Goal: Information Seeking & Learning: Learn about a topic

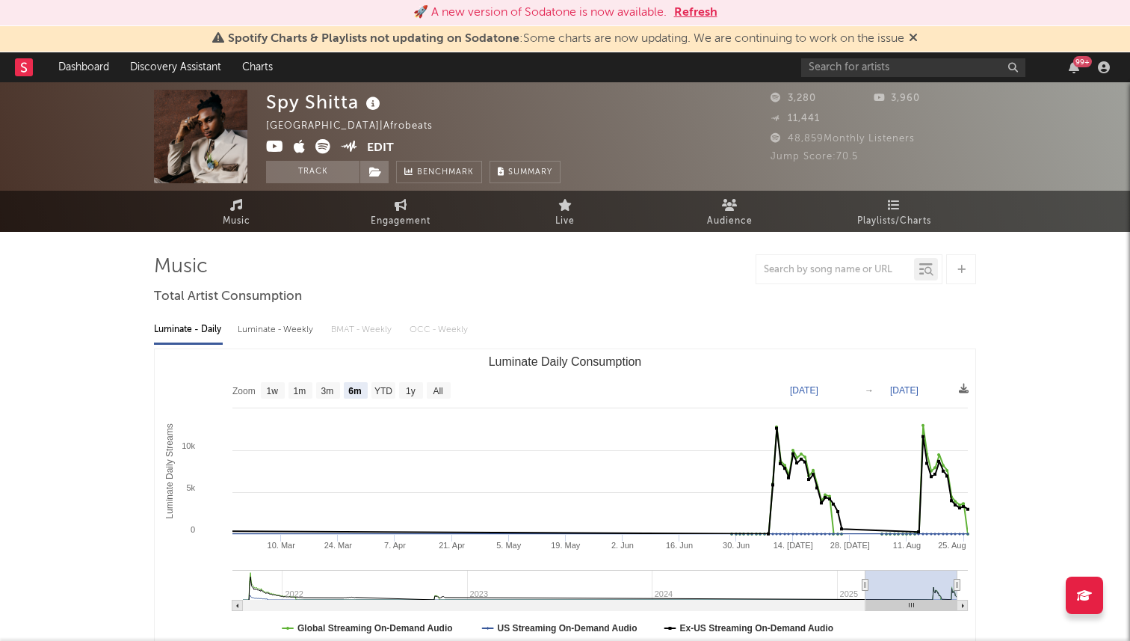
select select "6m"
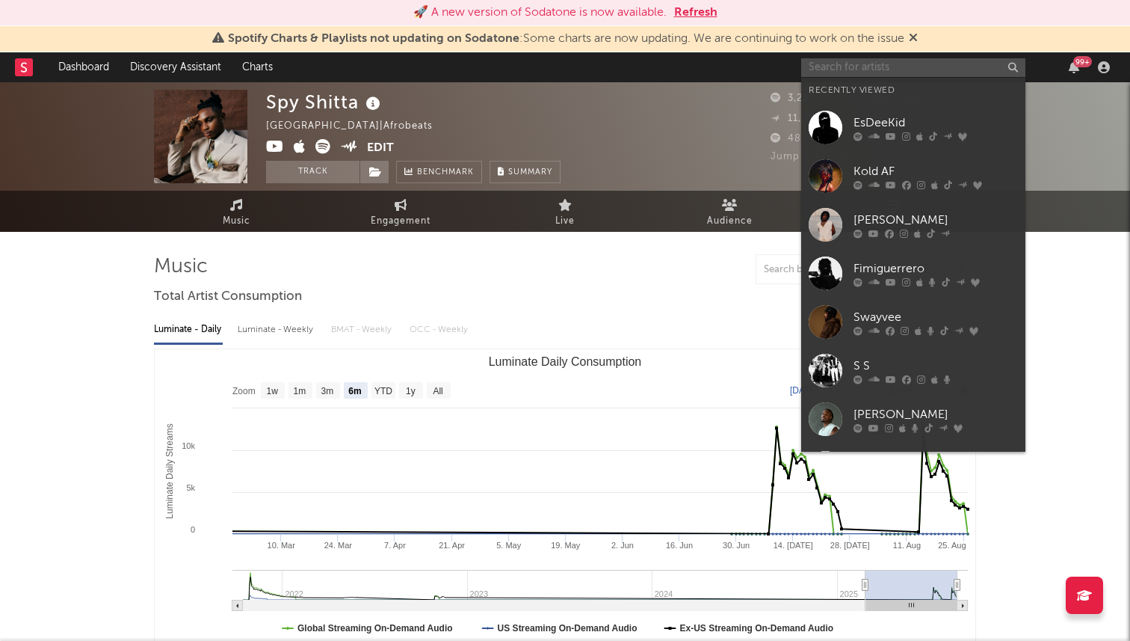
click at [858, 74] on input "text" at bounding box center [913, 67] width 224 height 19
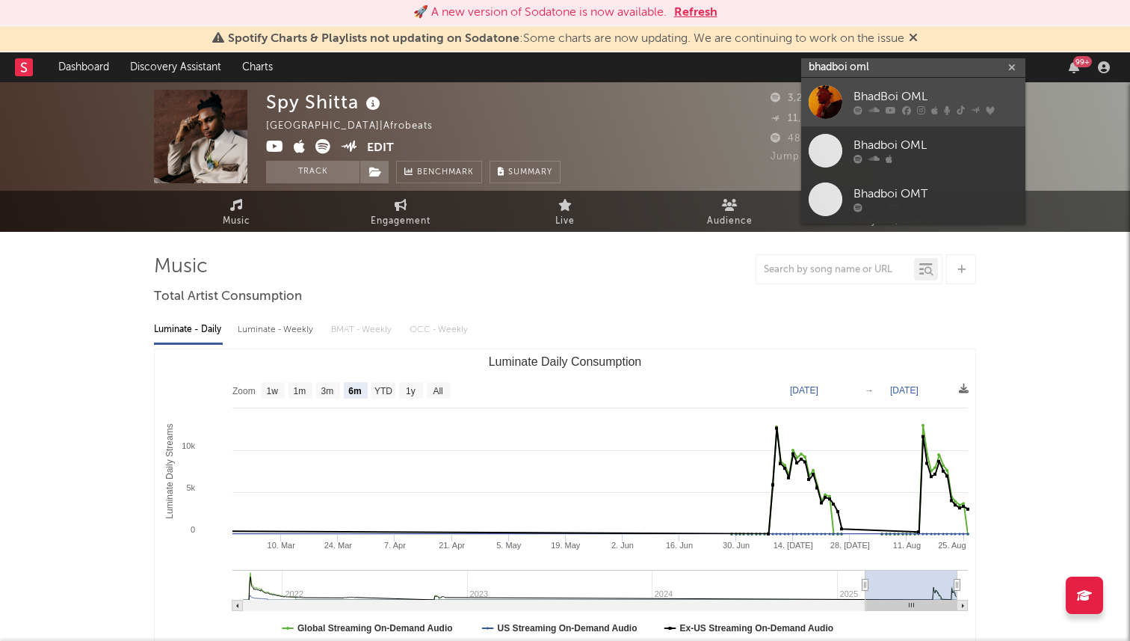
type input "bhadboi oml"
click at [890, 106] on icon at bounding box center [891, 110] width 10 height 9
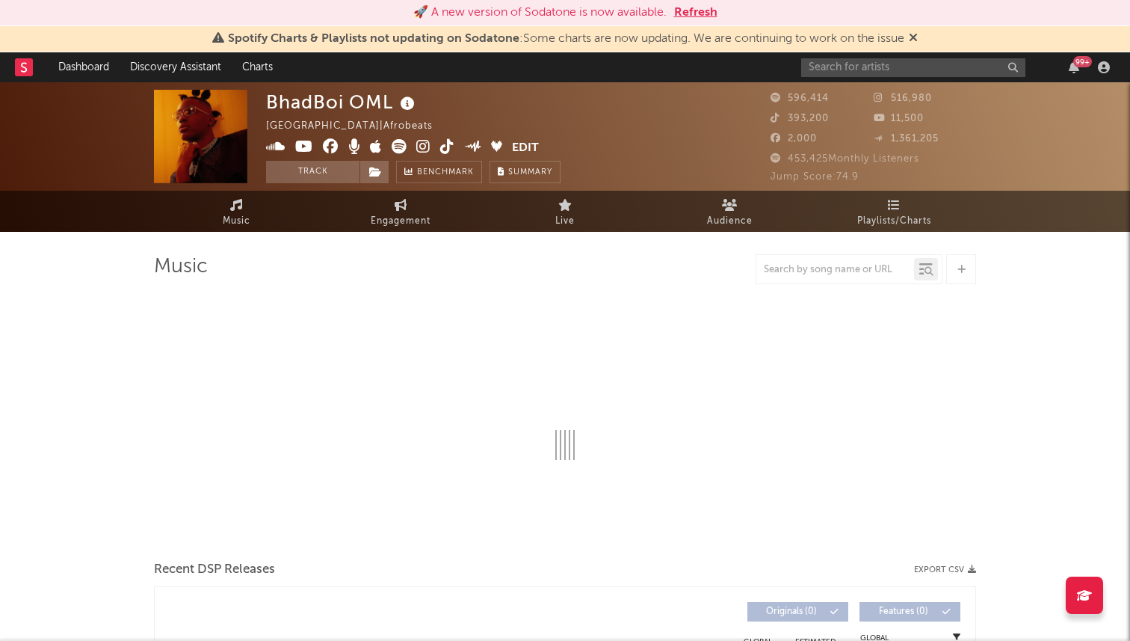
select select "6m"
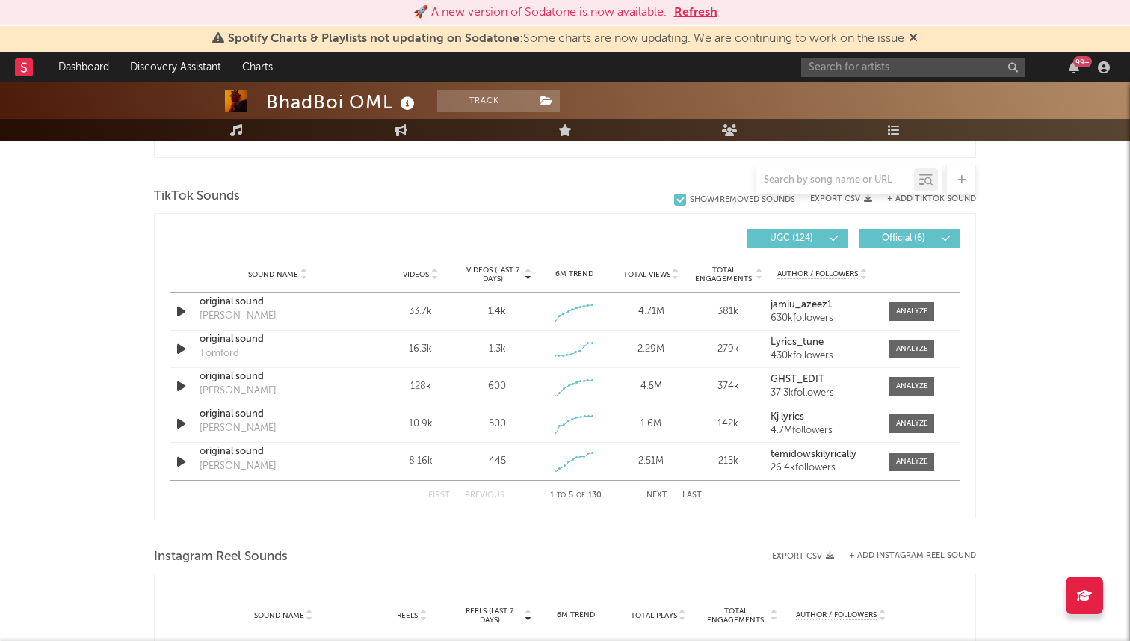
scroll to position [980, 0]
click at [650, 268] on span "Total Views" at bounding box center [646, 272] width 47 height 9
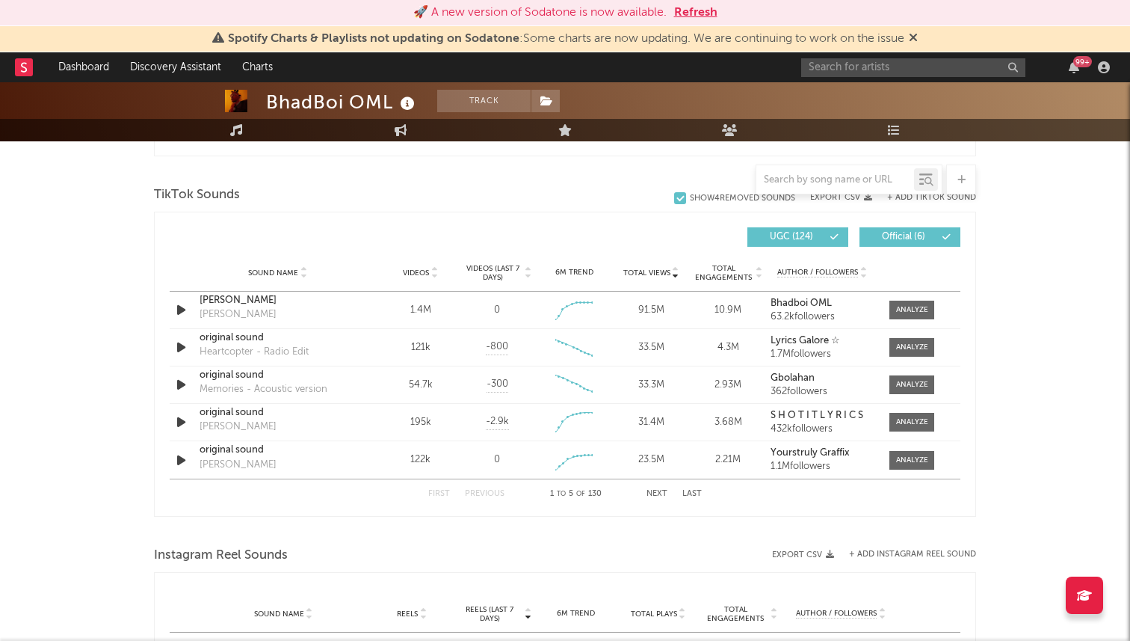
click at [658, 498] on div "First Previous 1 to 5 of 130 Next Last" at bounding box center [565, 493] width 274 height 29
click at [658, 490] on button "Next" at bounding box center [657, 494] width 21 height 8
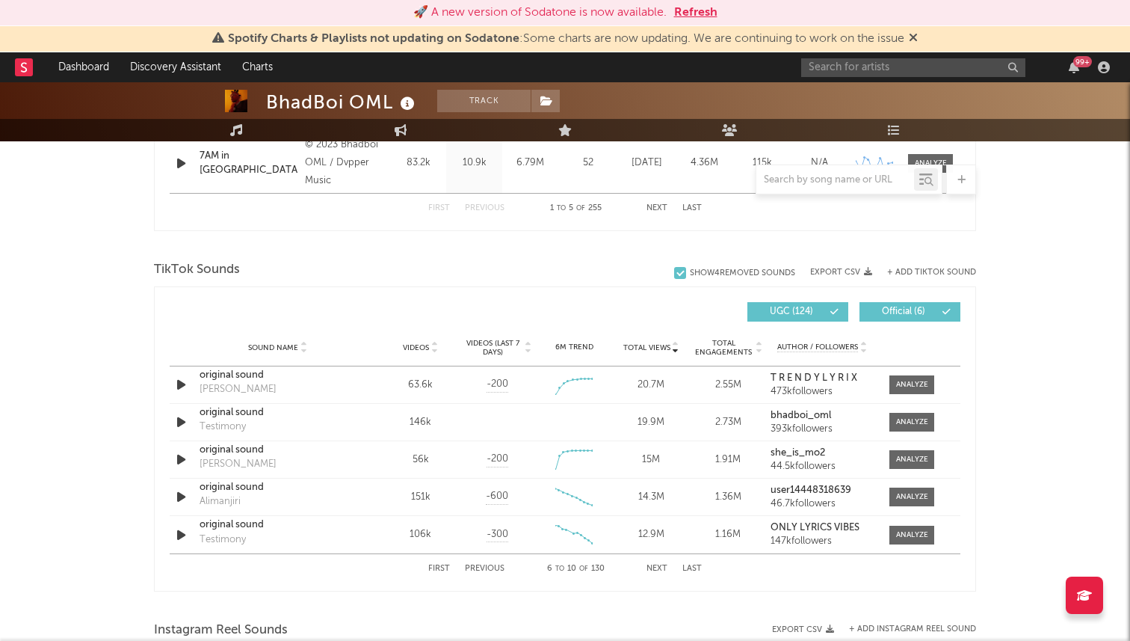
scroll to position [957, 0]
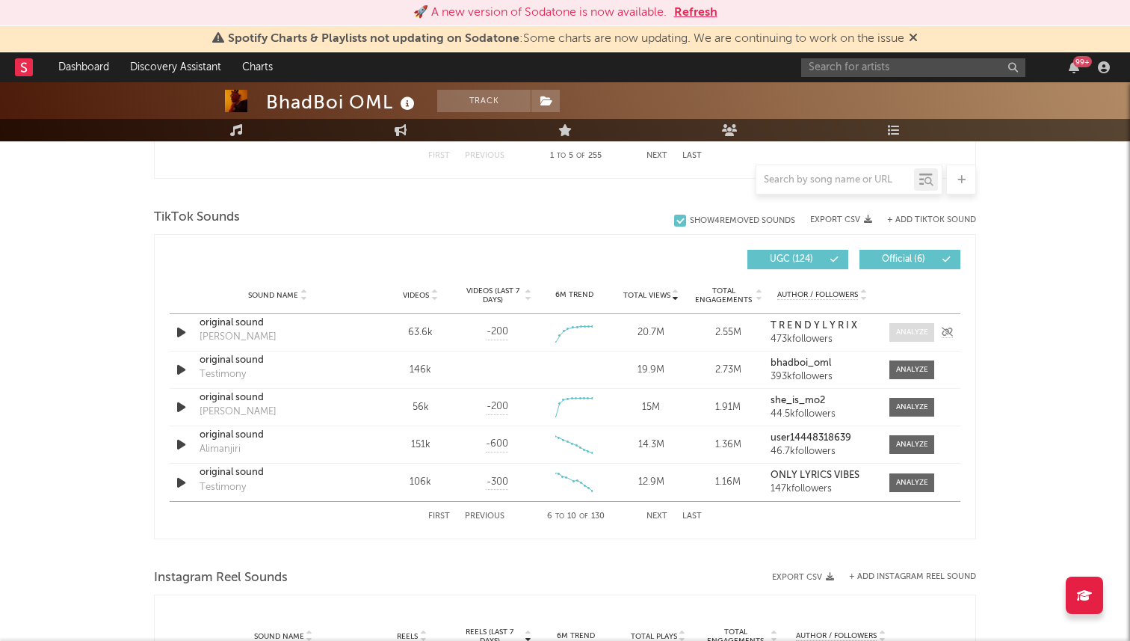
click at [909, 336] on div at bounding box center [912, 332] width 32 height 11
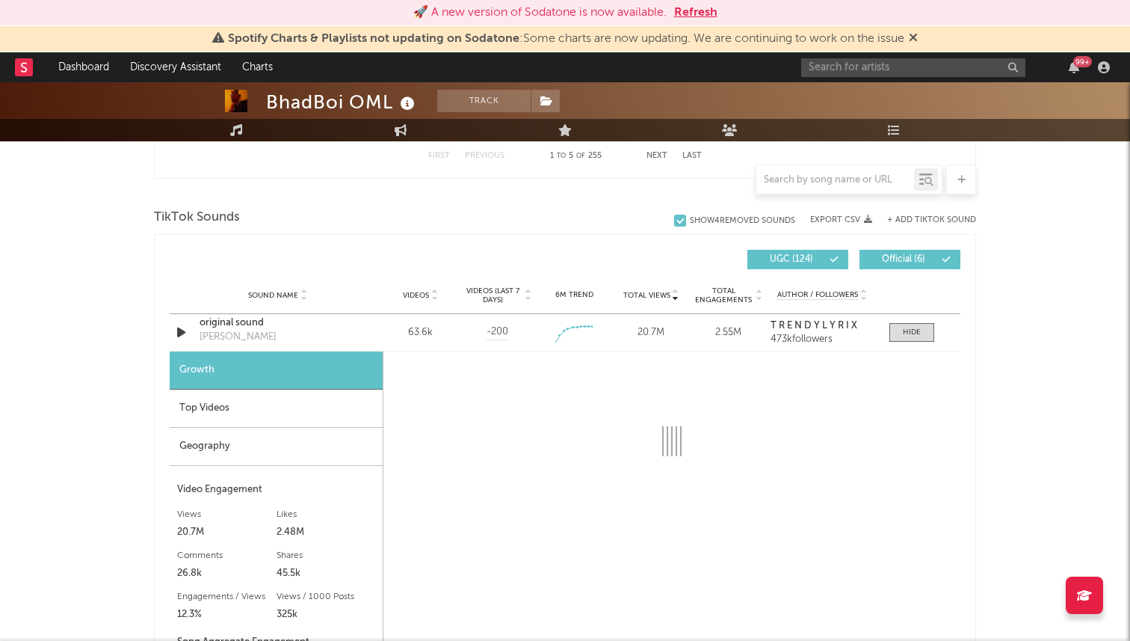
select select "1w"
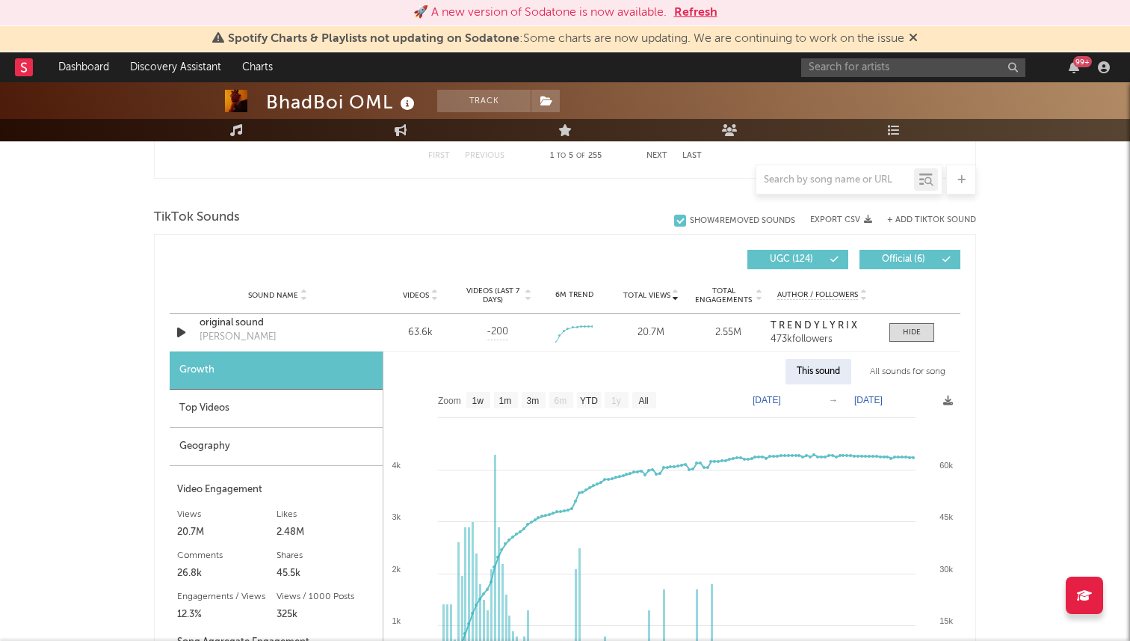
click at [250, 416] on div "Top Videos" at bounding box center [276, 408] width 213 height 38
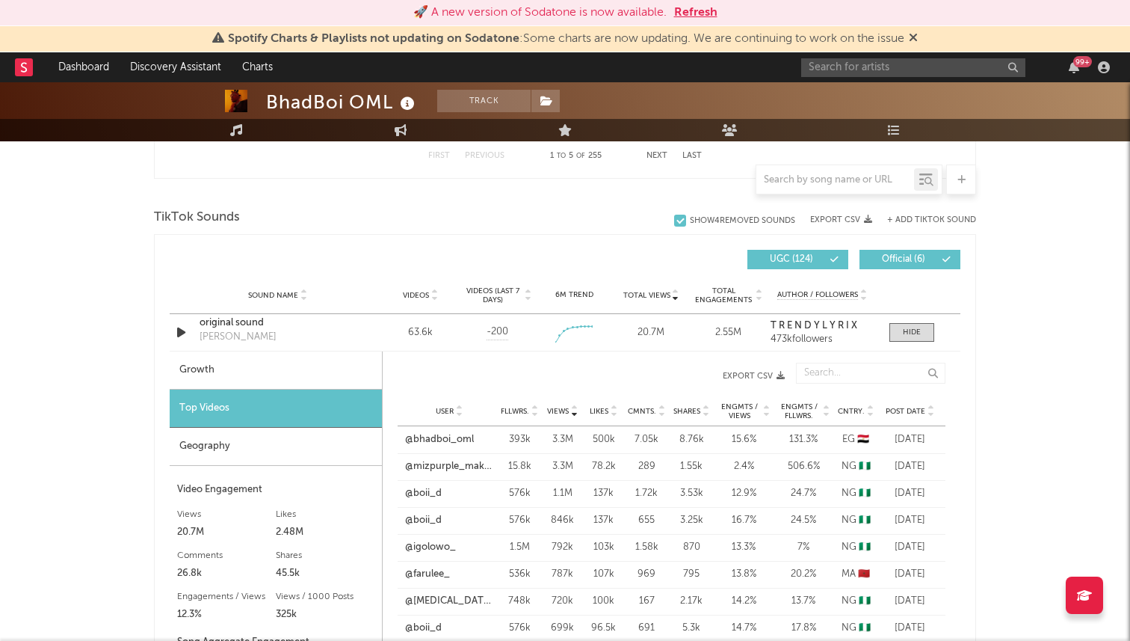
click at [894, 413] on span "Post Date" at bounding box center [906, 411] width 40 height 9
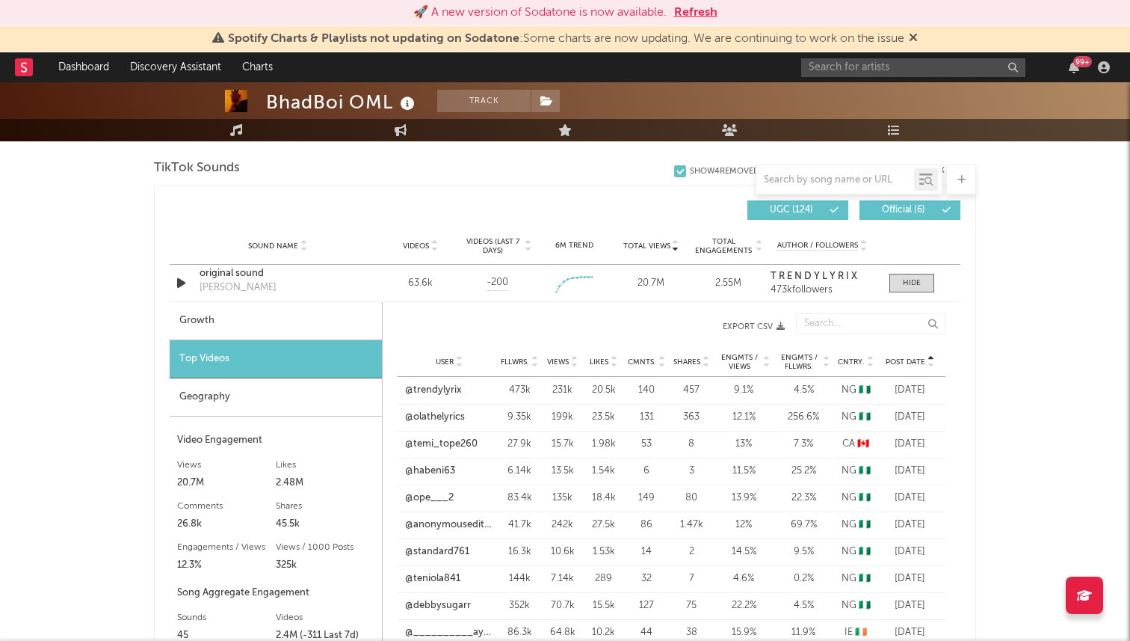
scroll to position [980, 0]
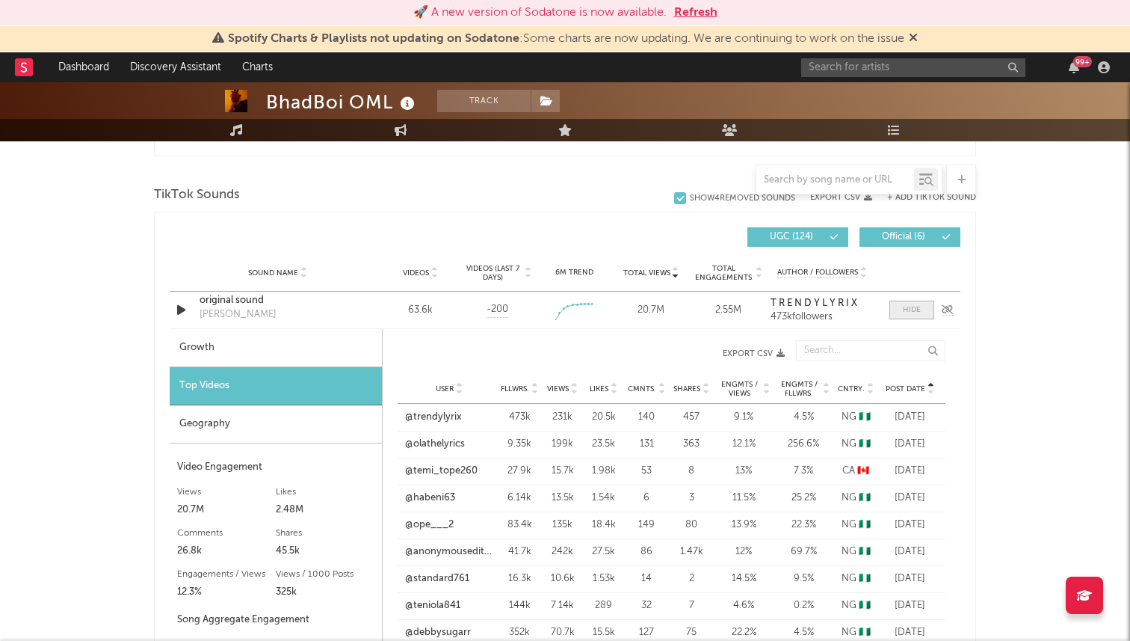
click at [897, 310] on span at bounding box center [911, 309] width 45 height 19
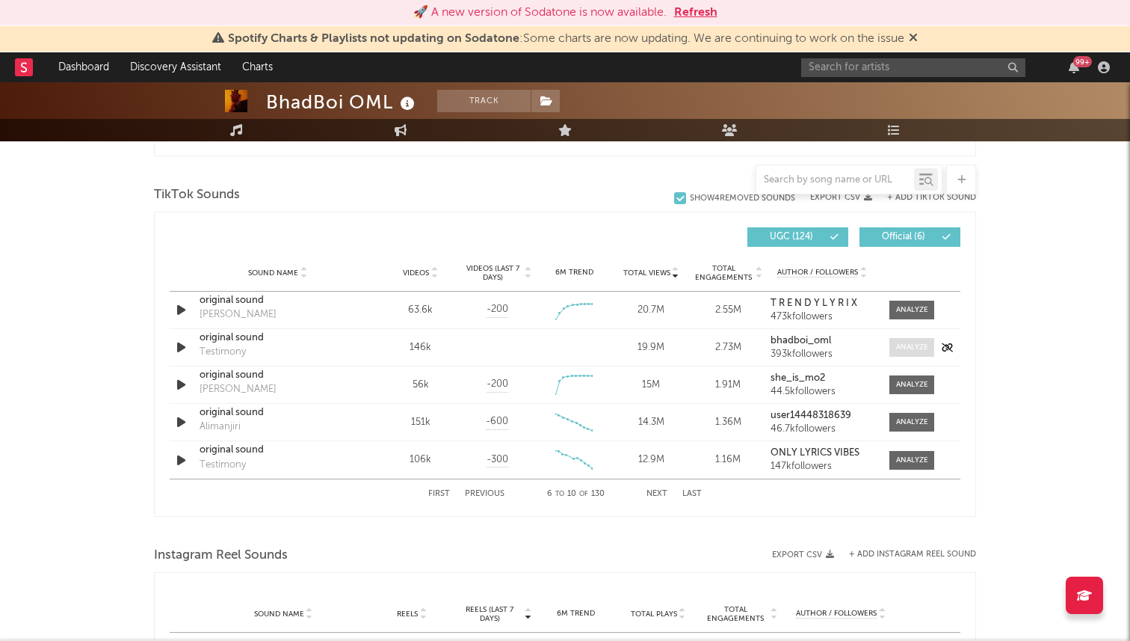
click at [914, 347] on div at bounding box center [912, 347] width 32 height 11
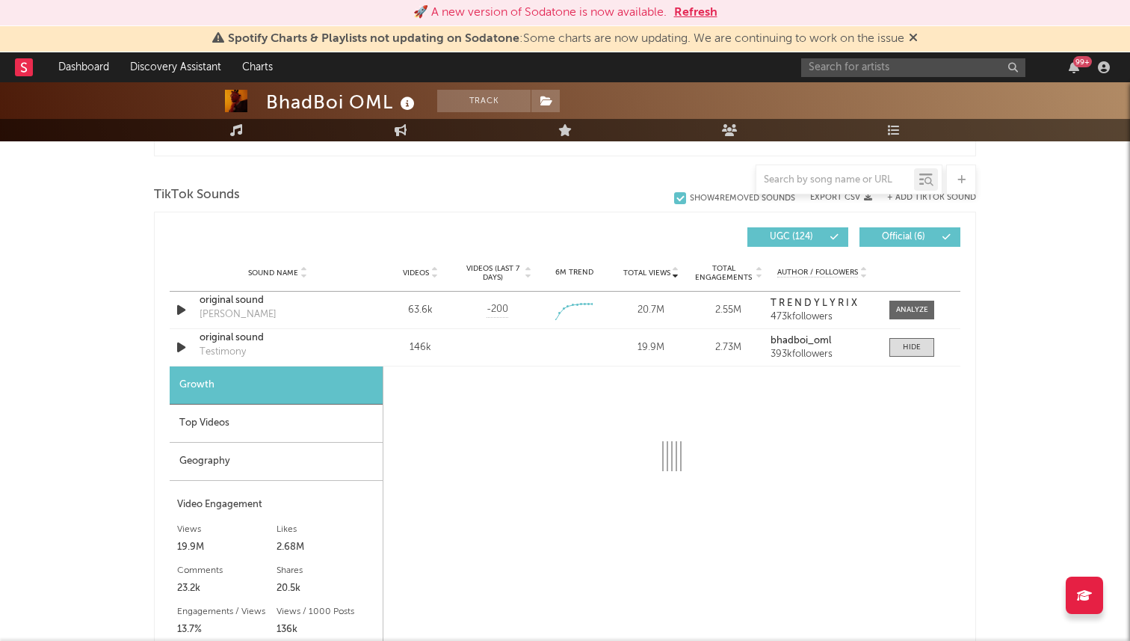
click at [233, 460] on div "Geography" at bounding box center [276, 461] width 213 height 38
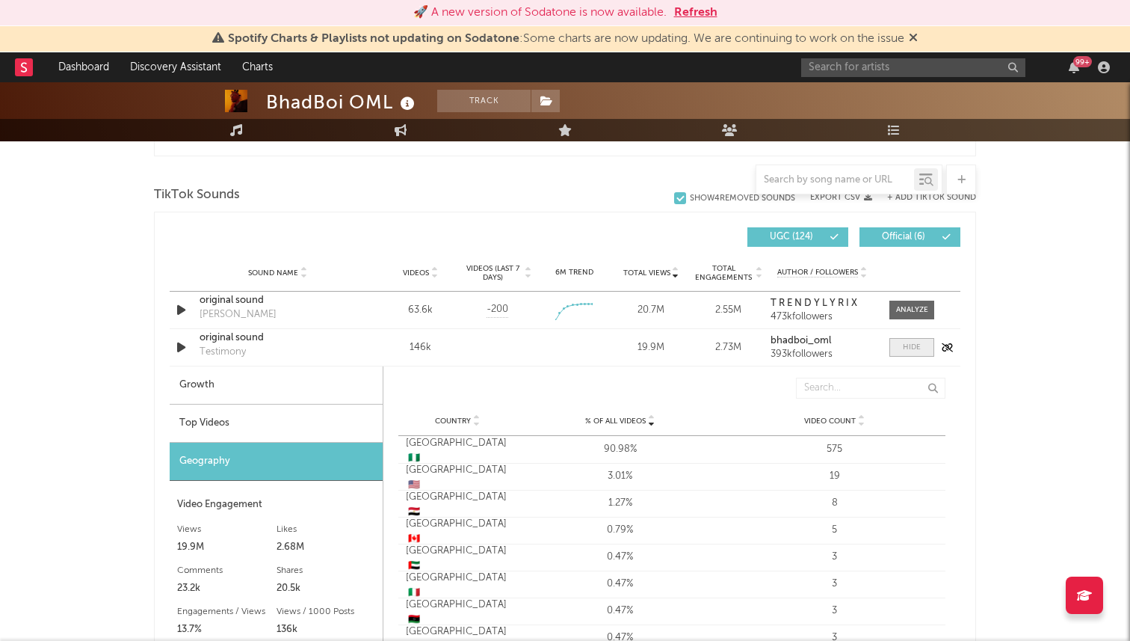
click at [898, 347] on span at bounding box center [911, 347] width 45 height 19
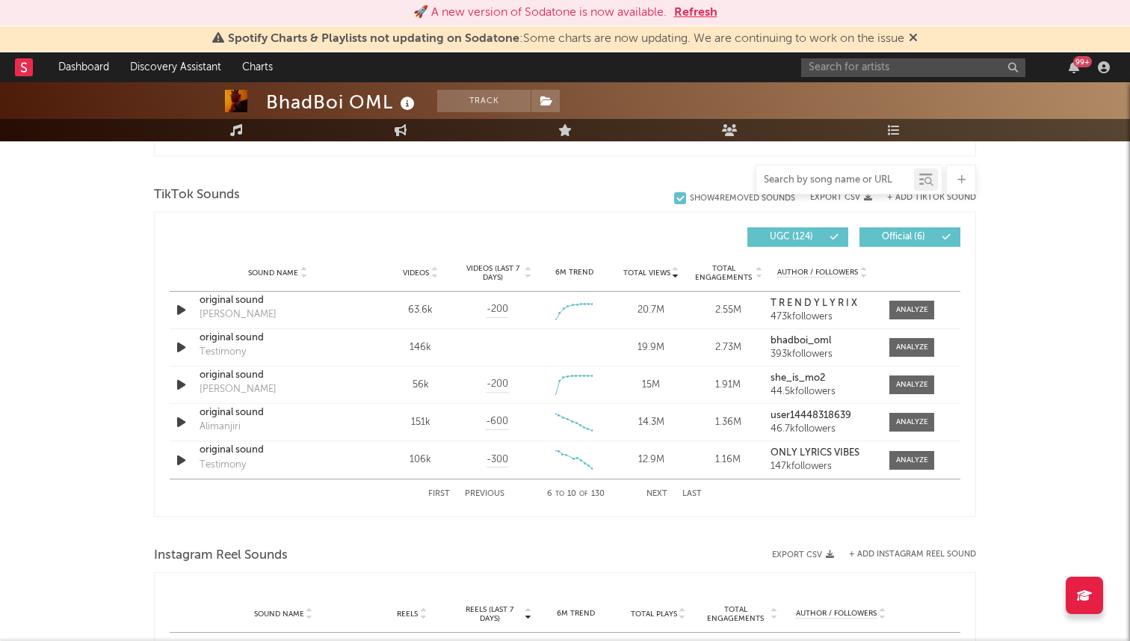
click at [818, 176] on input "text" at bounding box center [835, 180] width 158 height 12
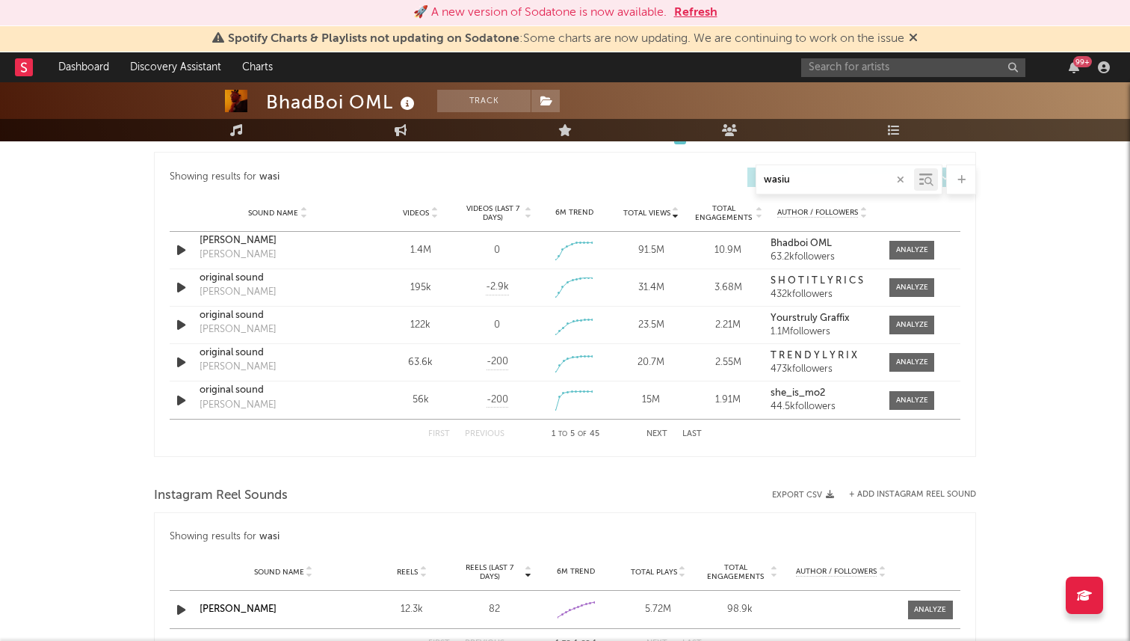
scroll to position [741, 0]
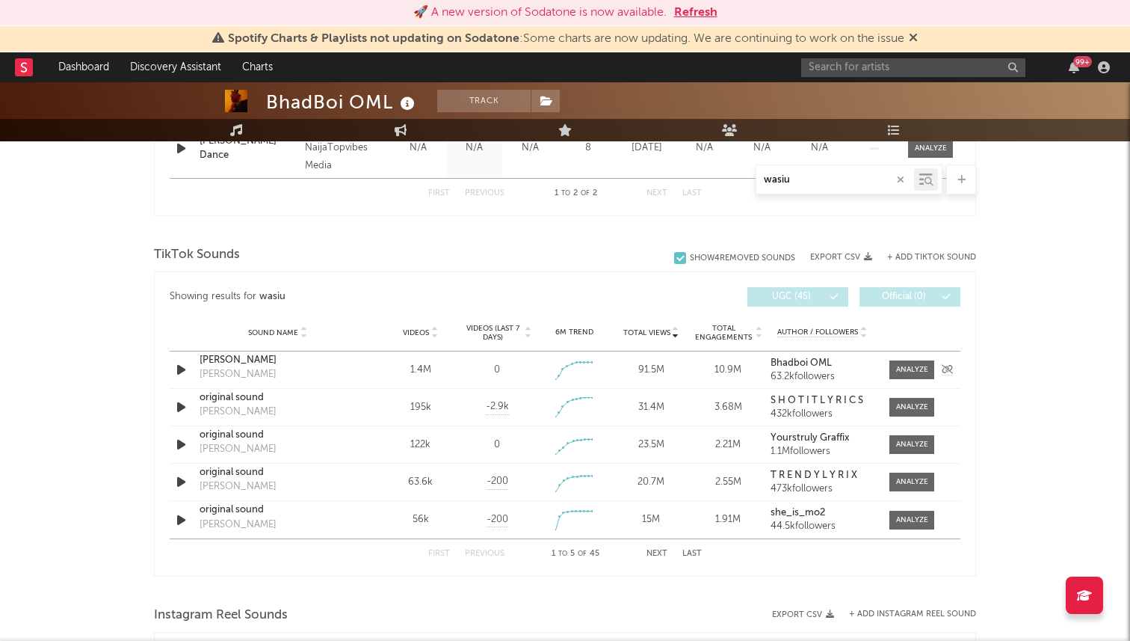
type input "wasiu"
click at [922, 360] on div "Sound Name [PERSON_NAME] [PERSON_NAME] Videos 1.4M Videos (last 7 days) 0 Weekl…" at bounding box center [565, 369] width 791 height 37
click at [920, 365] on div at bounding box center [912, 369] width 32 height 11
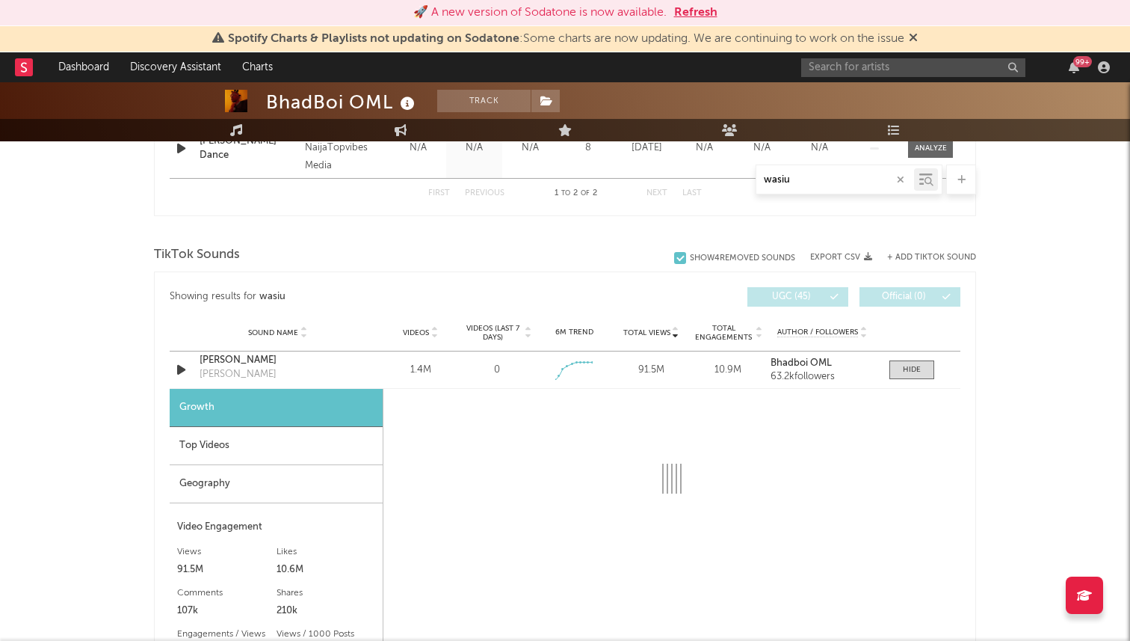
select select "1w"
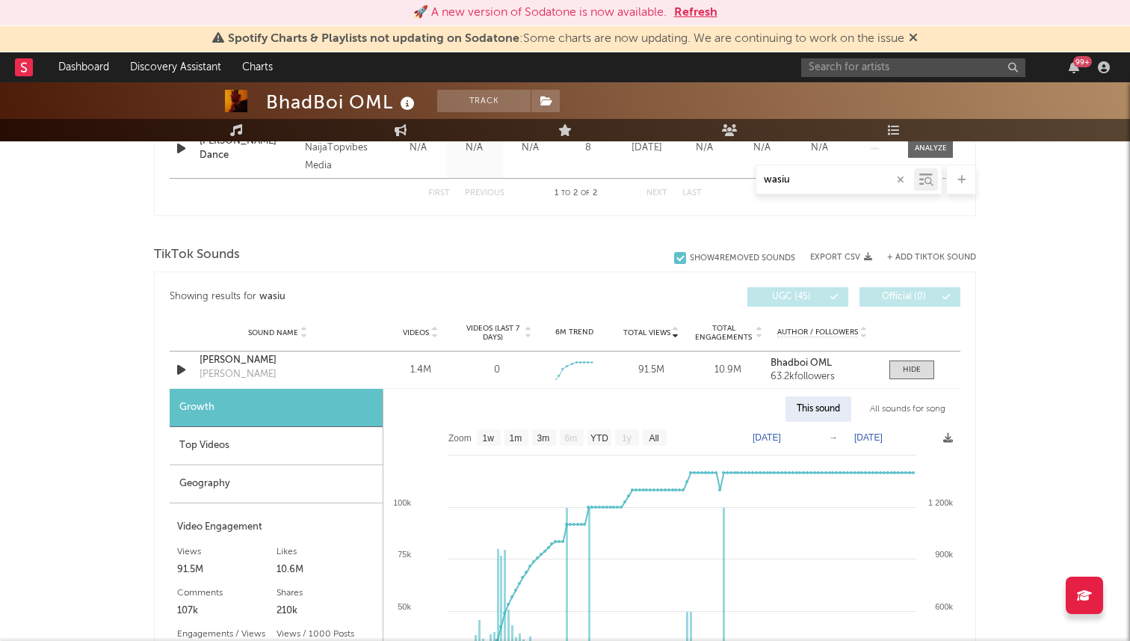
click at [275, 444] on div "Top Videos" at bounding box center [276, 446] width 213 height 38
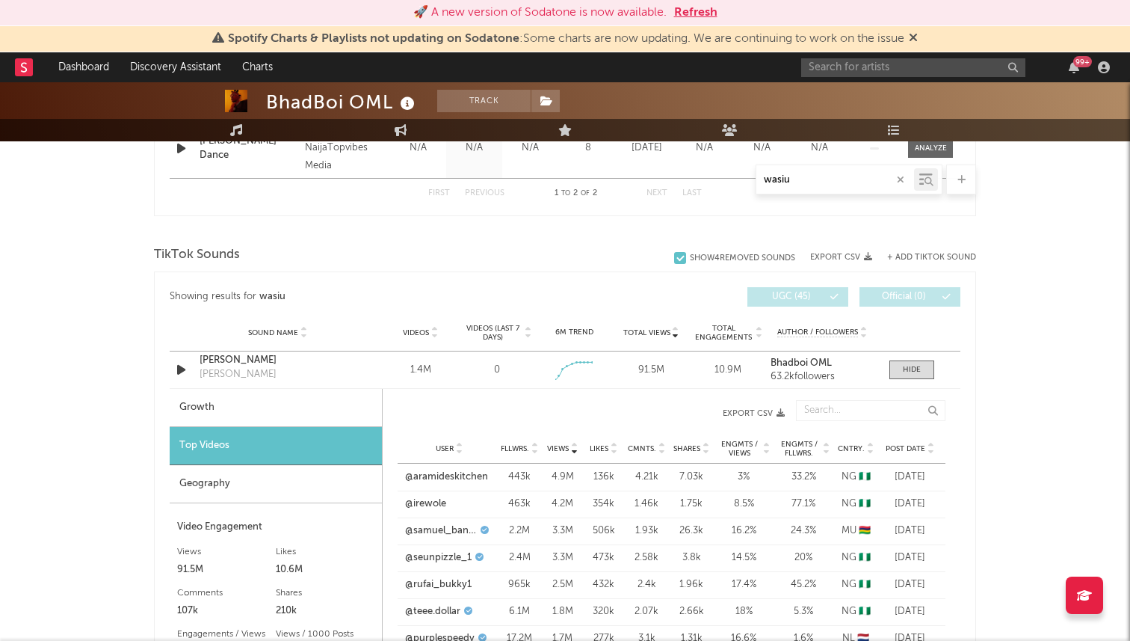
click at [893, 444] on span "Post Date" at bounding box center [906, 448] width 40 height 9
click at [460, 470] on link "@officialayinde0" at bounding box center [441, 476] width 73 height 15
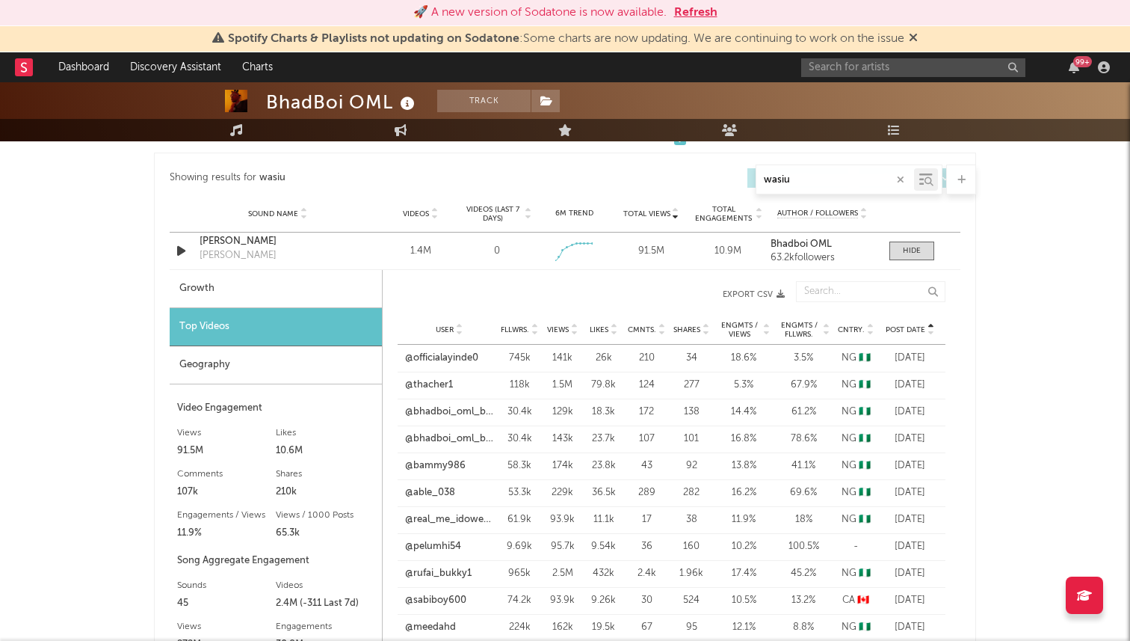
scroll to position [862, 0]
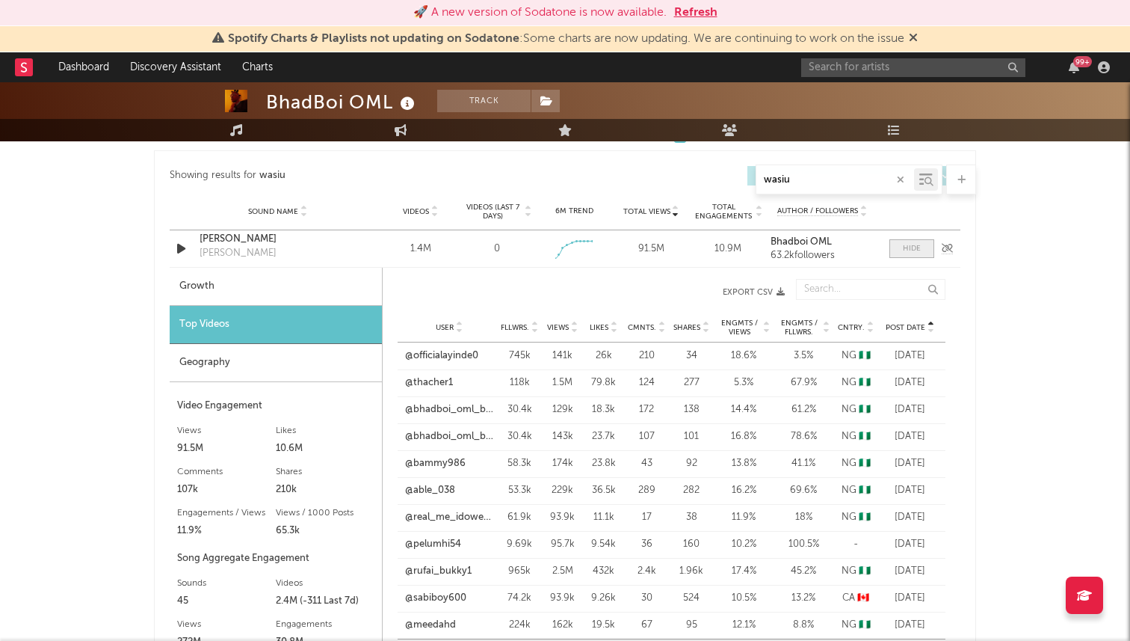
click at [917, 251] on div at bounding box center [912, 248] width 18 height 11
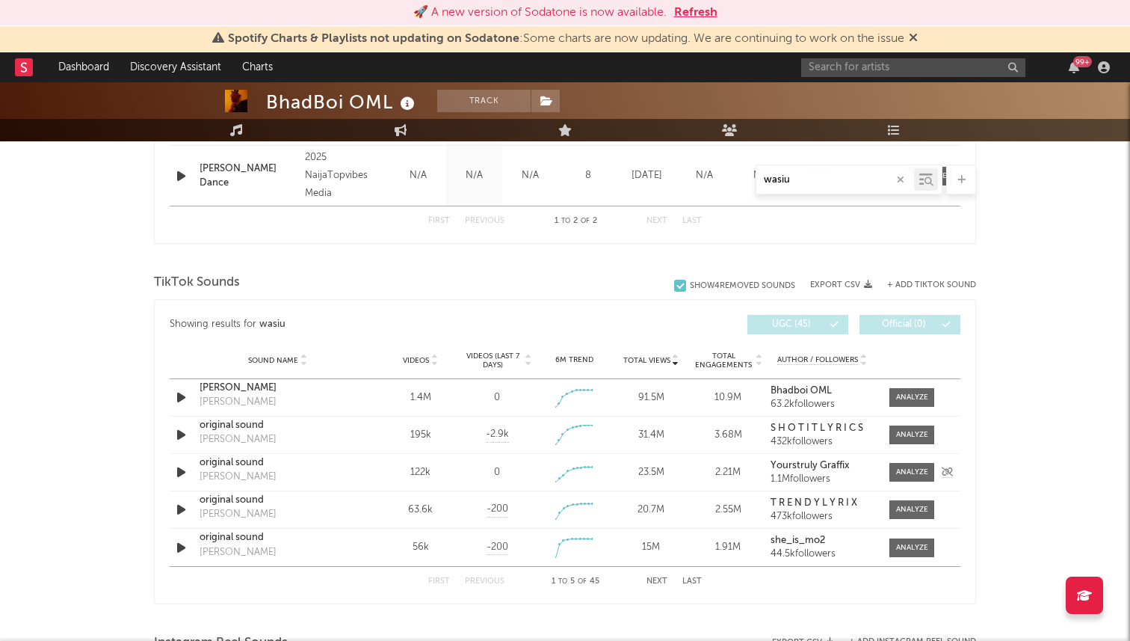
scroll to position [739, 0]
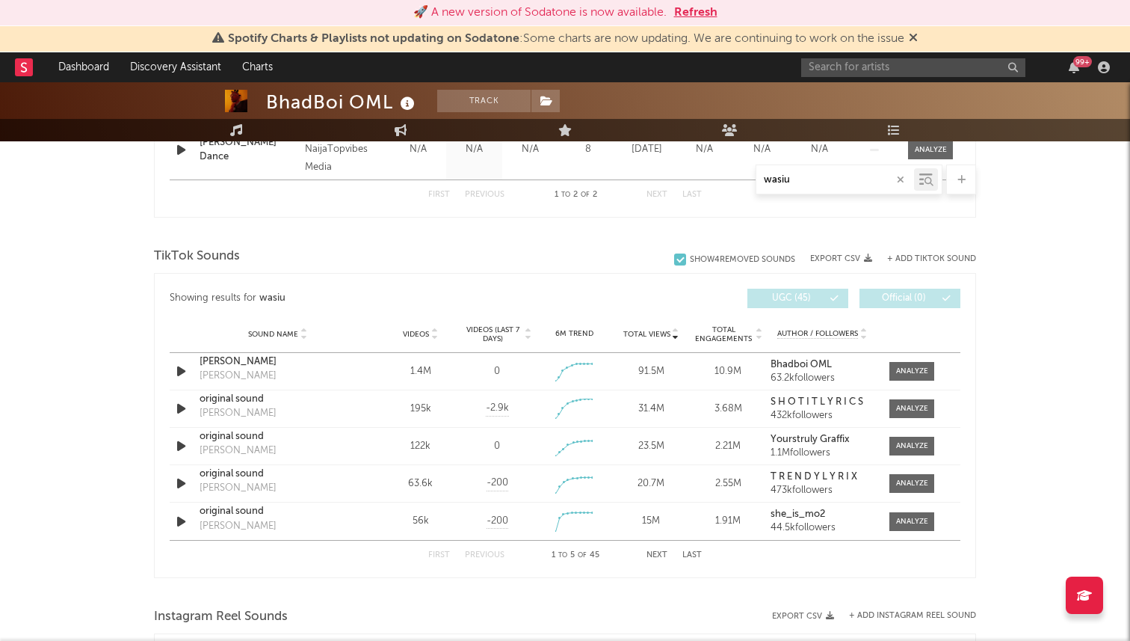
click at [664, 555] on button "Next" at bounding box center [657, 555] width 21 height 8
click at [904, 516] on div at bounding box center [912, 521] width 32 height 11
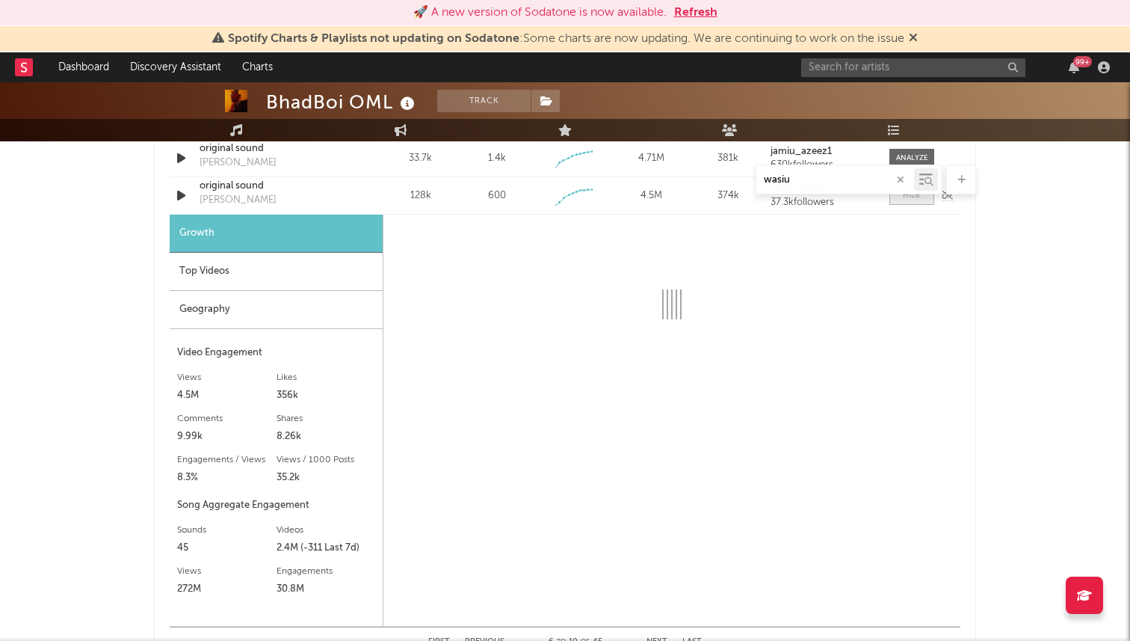
scroll to position [1055, 0]
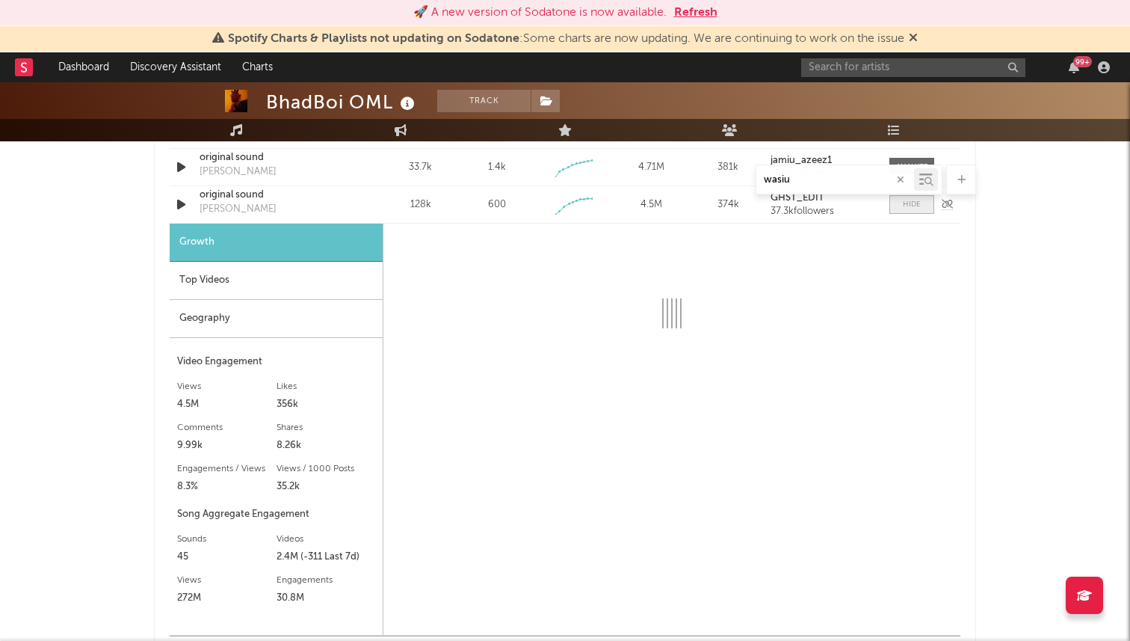
select select "1w"
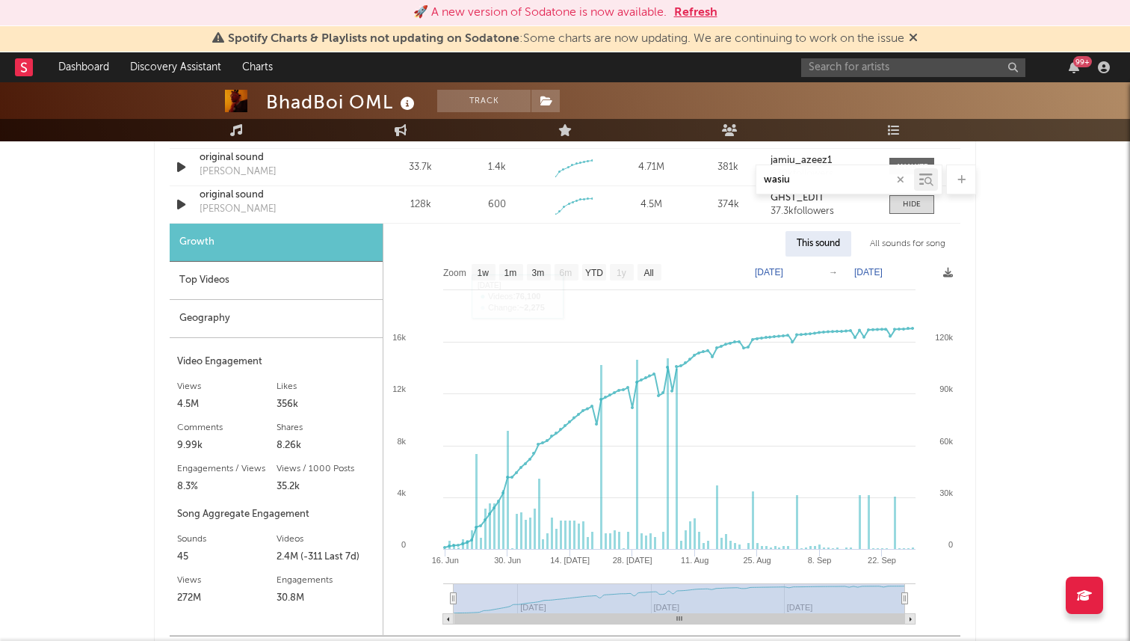
click at [351, 297] on div "Top Videos" at bounding box center [276, 281] width 213 height 38
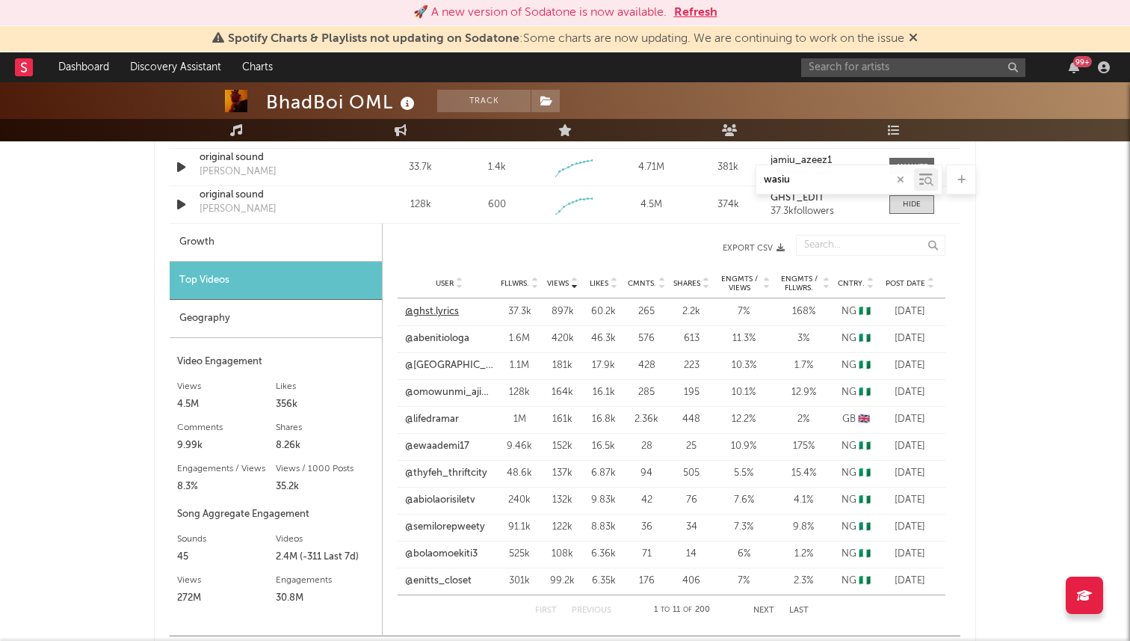
click at [427, 312] on link "@ghst.lyrics" at bounding box center [432, 311] width 54 height 15
